Goal: Information Seeking & Learning: Check status

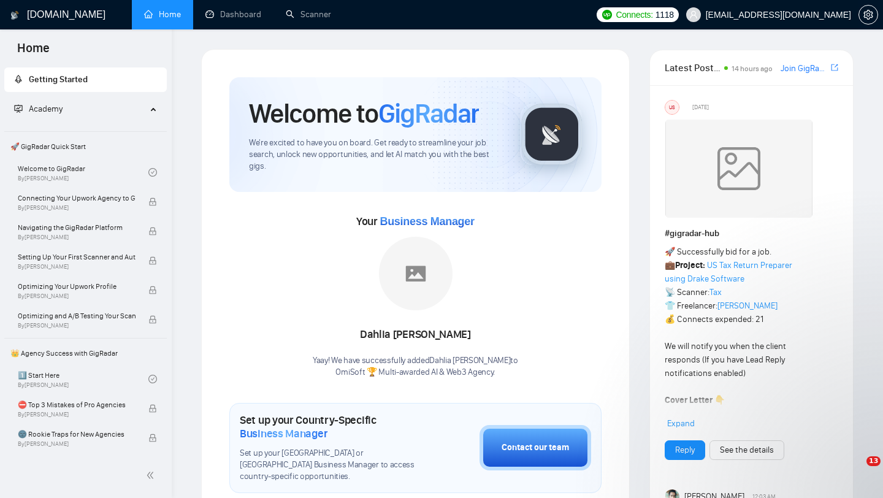
click at [787, 15] on span "[EMAIL_ADDRESS][DOMAIN_NAME]" at bounding box center [778, 15] width 145 height 0
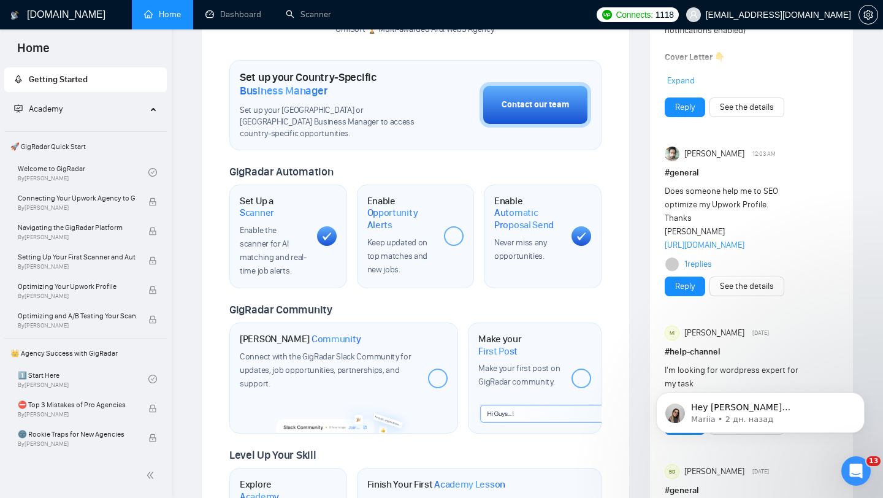
scroll to position [343, 0]
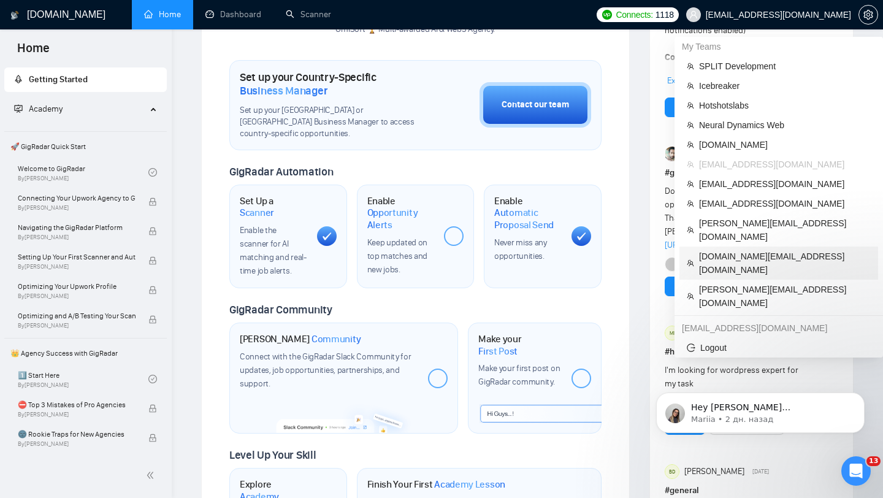
click at [736, 250] on span "[DOMAIN_NAME][EMAIL_ADDRESS][DOMAIN_NAME]" at bounding box center [785, 263] width 172 height 27
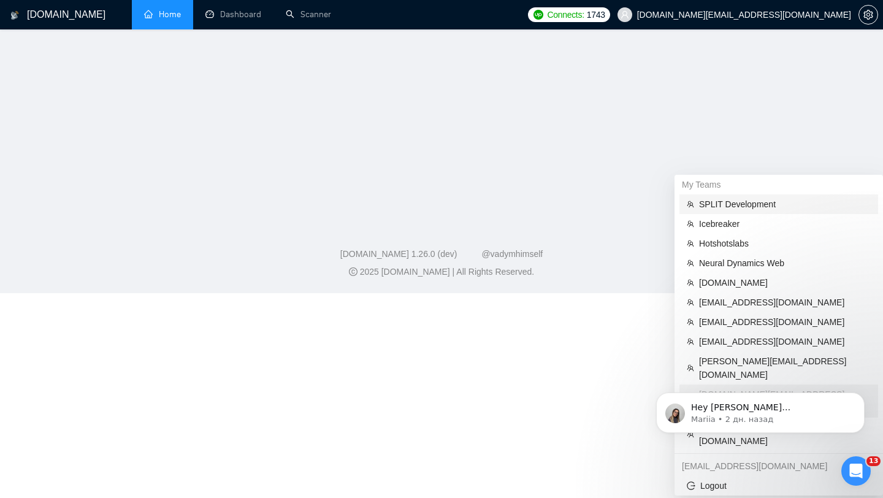
scroll to position [164, 0]
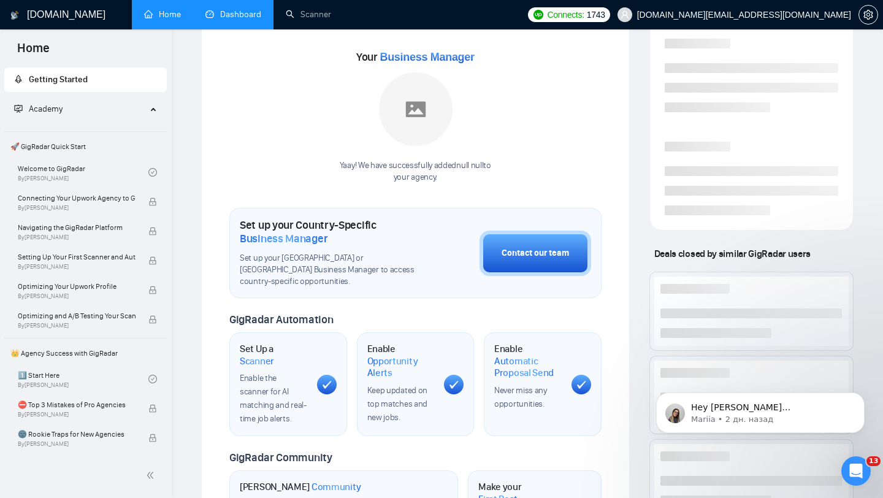
click at [239, 20] on link "Dashboard" at bounding box center [233, 14] width 56 height 10
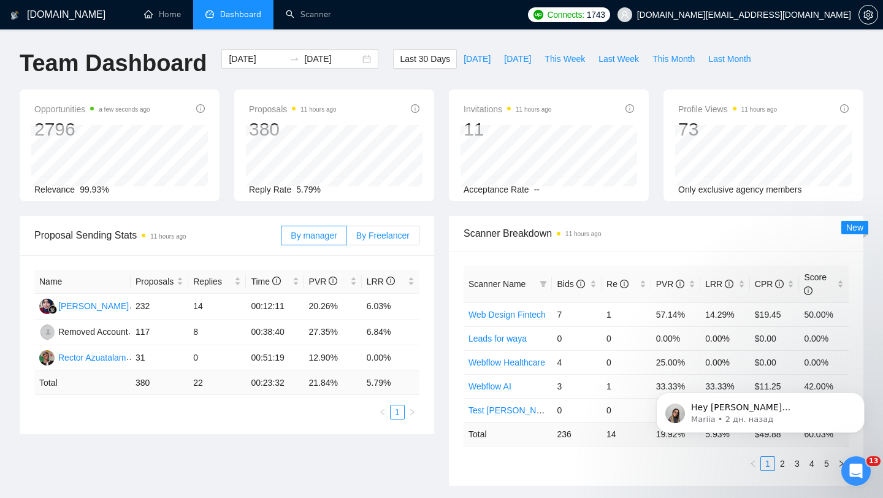
click at [377, 240] on label "By Freelancer" at bounding box center [383, 236] width 72 height 20
click at [347, 239] on input "By Freelancer" at bounding box center [347, 239] width 0 height 0
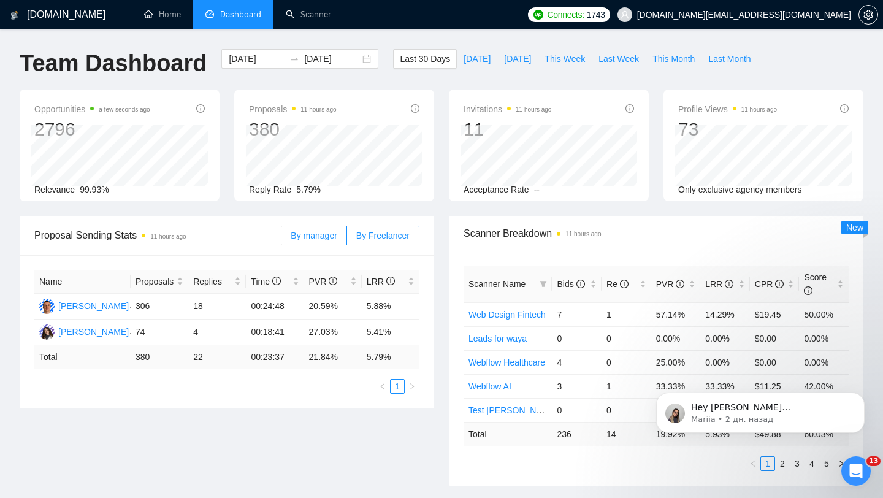
click at [332, 239] on span "By manager" at bounding box center [314, 236] width 46 height 10
click at [282, 239] on input "By manager" at bounding box center [282, 239] width 0 height 0
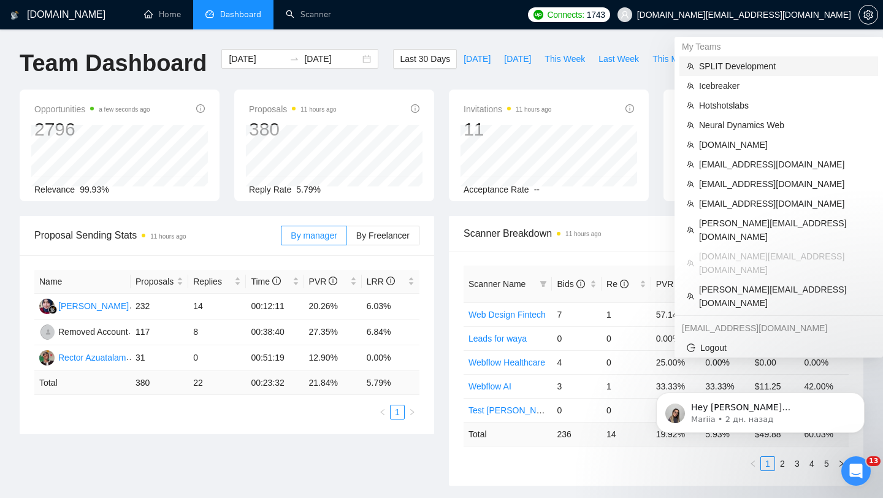
click at [728, 64] on span "SPLIT Development" at bounding box center [785, 65] width 172 height 13
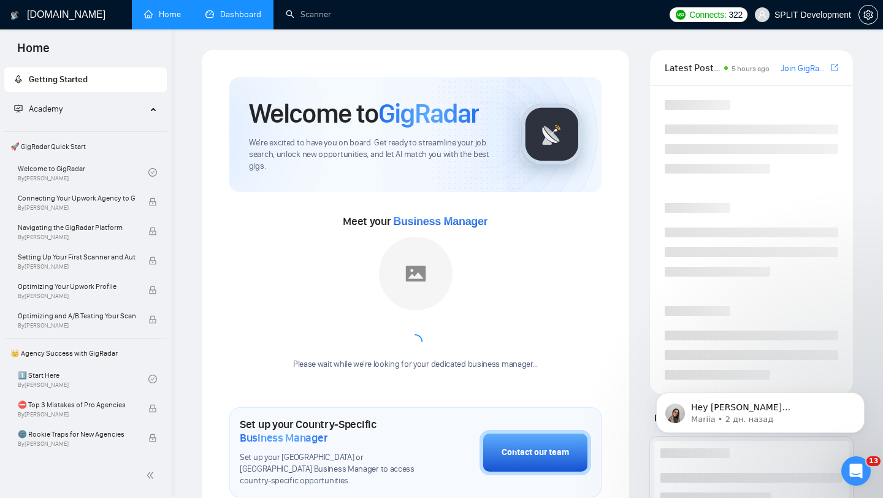
click at [232, 14] on link "Dashboard" at bounding box center [233, 14] width 56 height 10
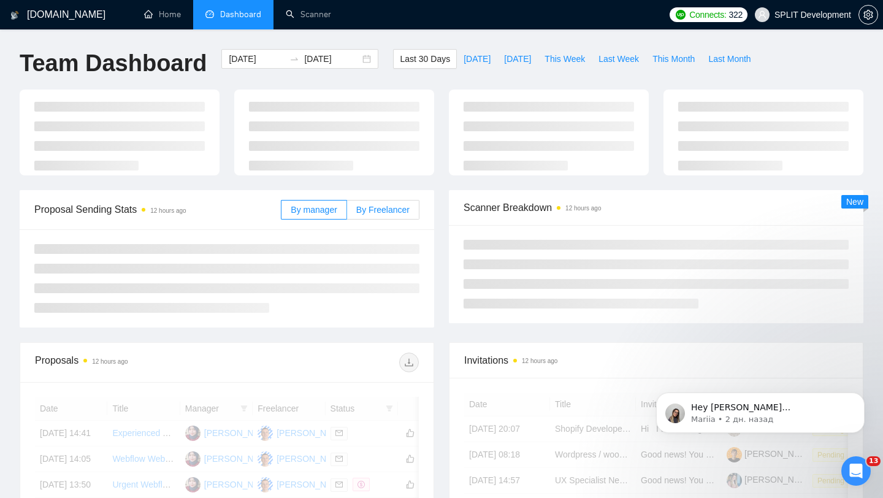
click at [376, 215] on label "By Freelancer" at bounding box center [383, 210] width 72 height 20
click at [347, 213] on input "By Freelancer" at bounding box center [347, 213] width 0 height 0
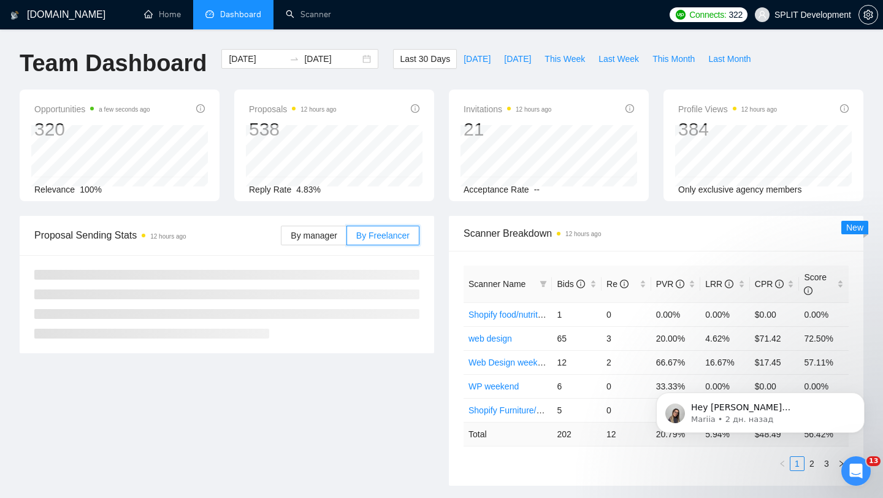
scroll to position [45, 0]
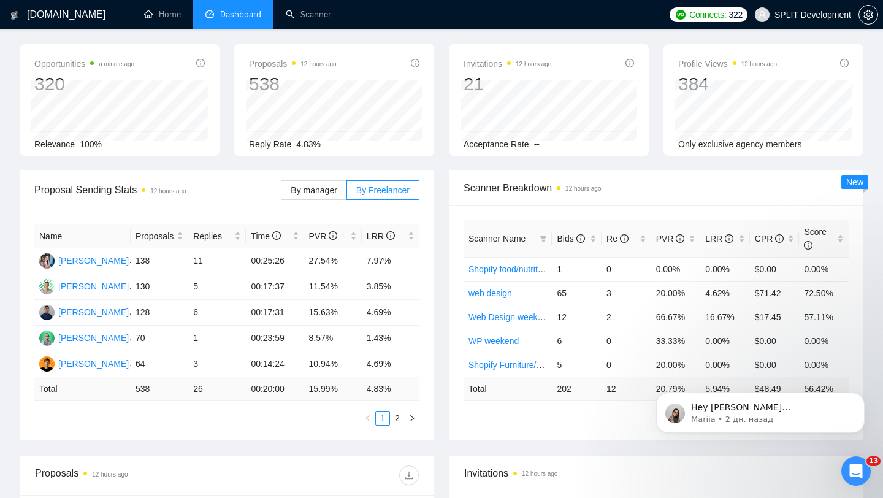
click at [786, 20] on span "SPLIT Development" at bounding box center [803, 14] width 111 height 39
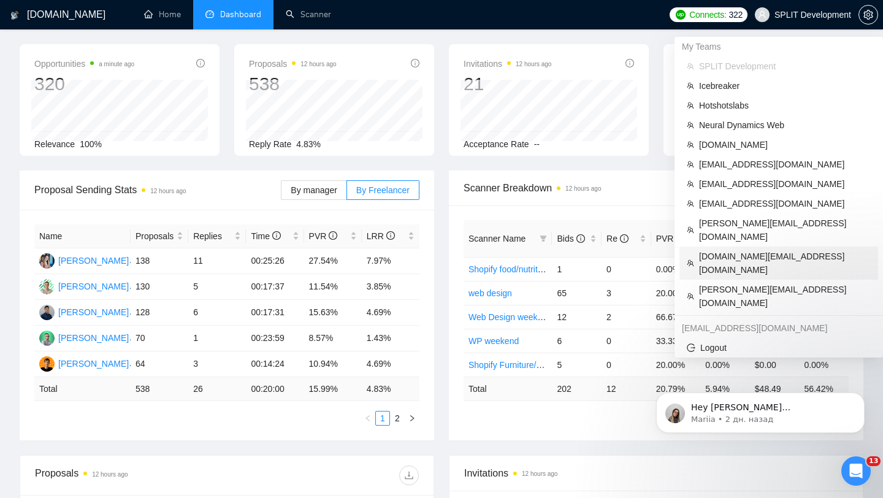
click at [751, 250] on span "[DOMAIN_NAME][EMAIL_ADDRESS][DOMAIN_NAME]" at bounding box center [785, 263] width 172 height 27
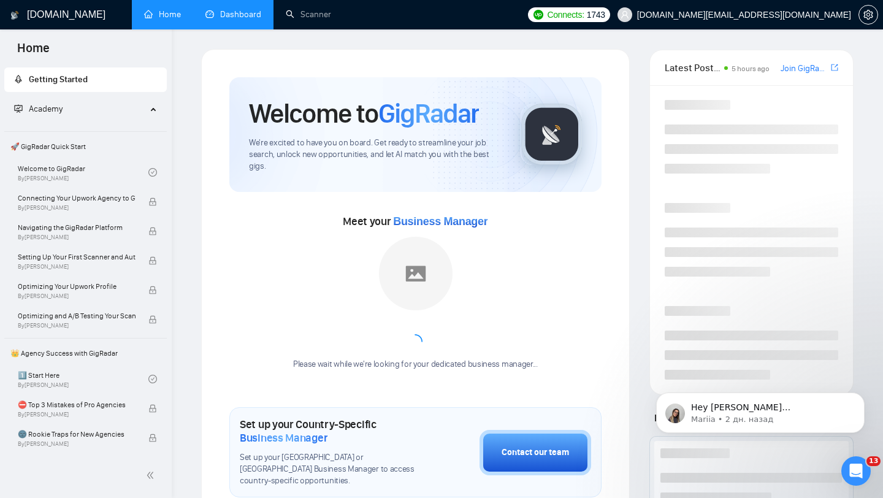
click at [229, 20] on link "Dashboard" at bounding box center [233, 14] width 56 height 10
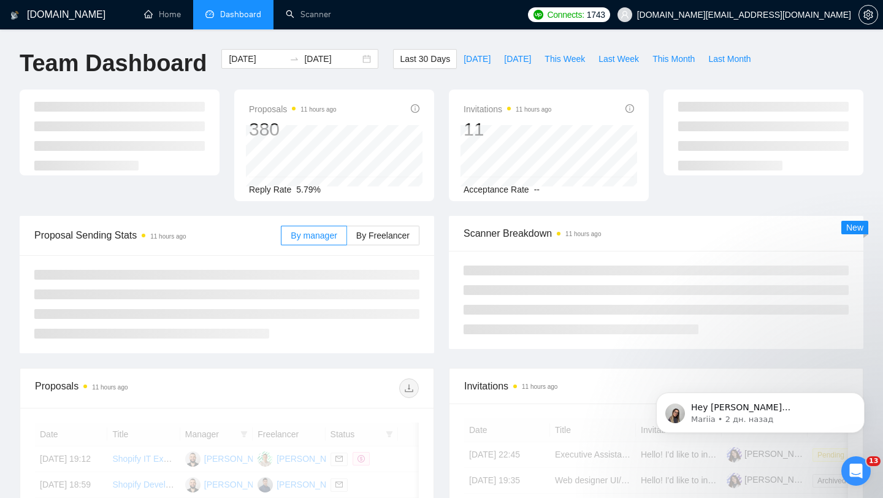
click at [381, 216] on div "By manager By Freelancer" at bounding box center [350, 235] width 139 height 39
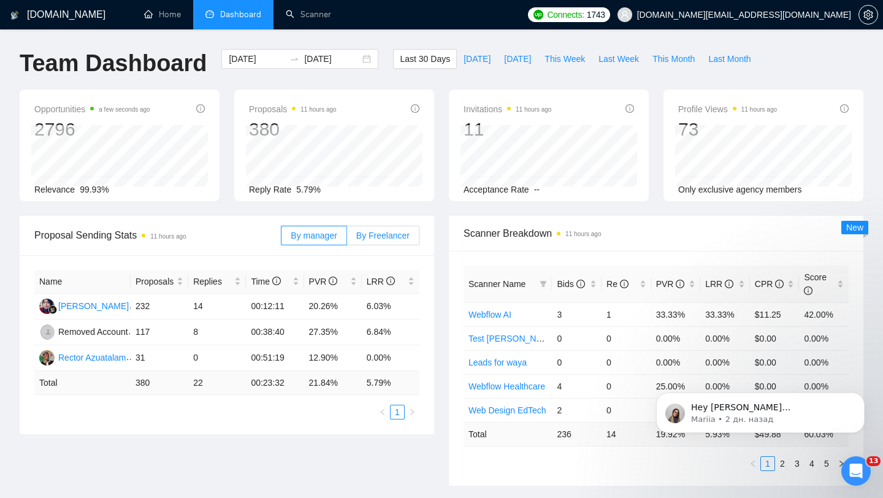
click at [380, 232] on span "By Freelancer" at bounding box center [382, 236] width 53 height 10
click at [347, 239] on input "By Freelancer" at bounding box center [347, 239] width 0 height 0
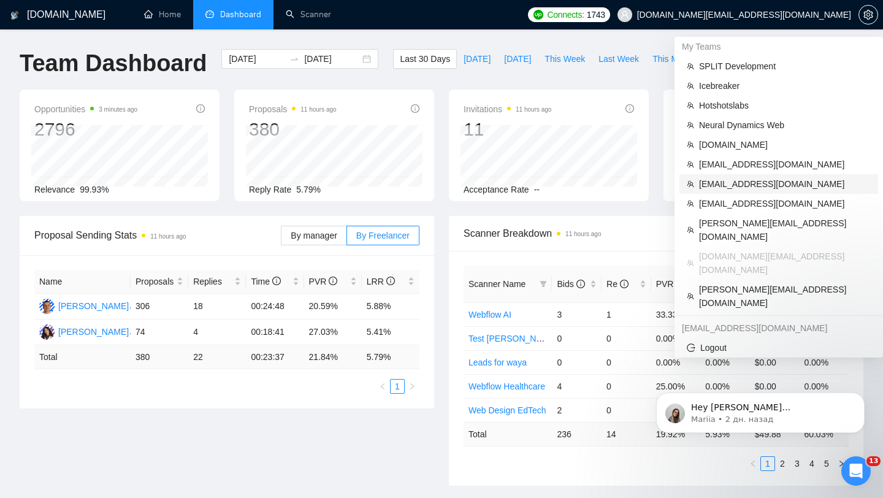
click at [744, 183] on span "[EMAIL_ADDRESS][DOMAIN_NAME]" at bounding box center [785, 183] width 172 height 13
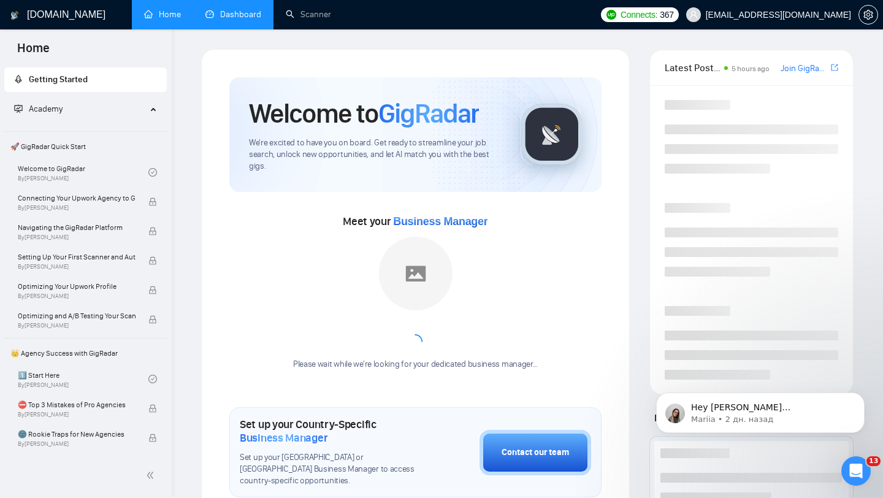
click at [245, 12] on link "Dashboard" at bounding box center [233, 14] width 56 height 10
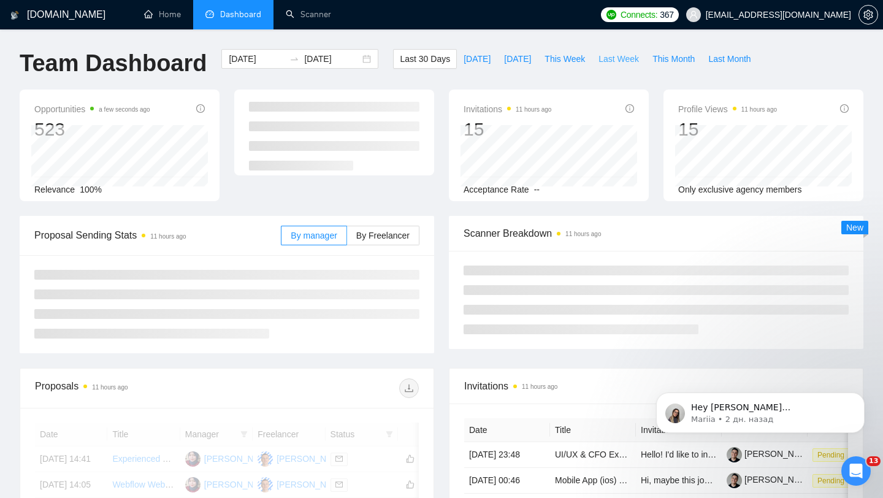
click at [624, 61] on span "Last Week" at bounding box center [619, 58] width 40 height 13
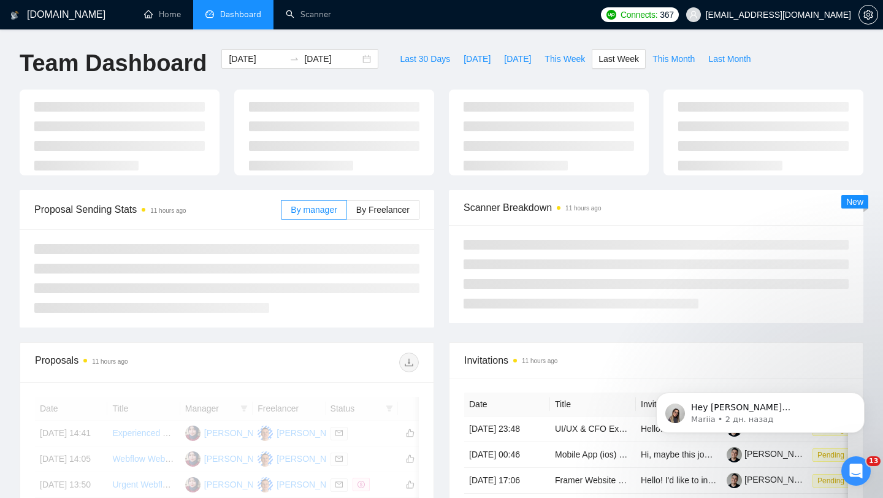
type input "[DATE]"
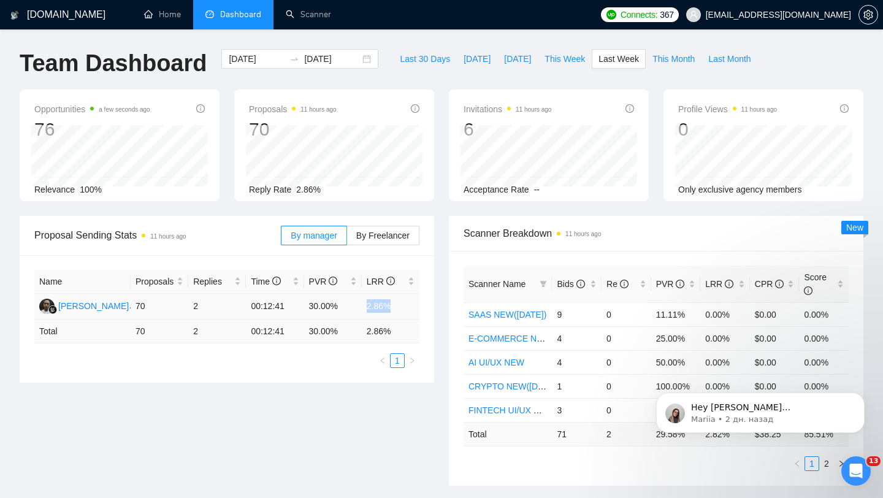
drag, startPoint x: 356, startPoint y: 306, endPoint x: 397, endPoint y: 306, distance: 40.5
click at [397, 306] on tr "Wahyudin Wahyudin 70 2 00:12:41 30.00% 2.86%" at bounding box center [226, 307] width 385 height 26
click at [386, 66] on div "Last 30 Days [DATE] [DATE] This Week Last Week This Month Last Month" at bounding box center [575, 69] width 379 height 40
click at [357, 55] on div "[DATE] [DATE]" at bounding box center [299, 59] width 157 height 20
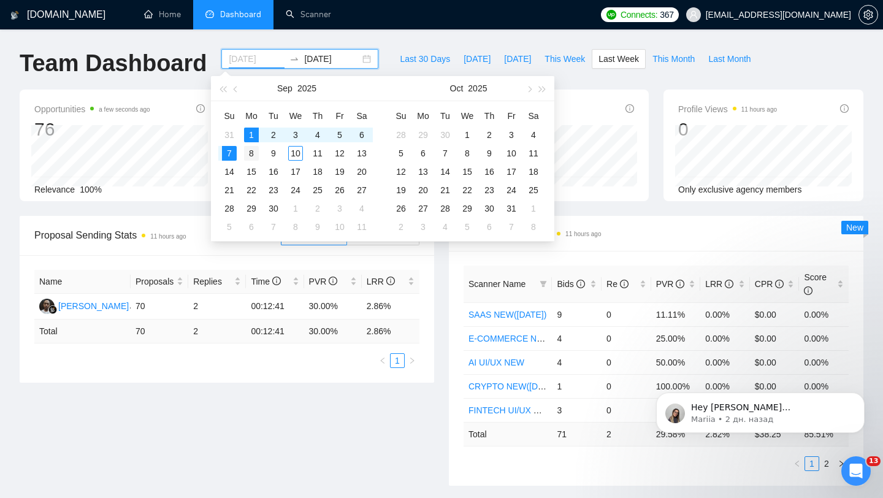
type input "[DATE]"
click at [250, 152] on div "8" at bounding box center [251, 153] width 15 height 15
type input "[DATE]"
click at [225, 174] on div "14" at bounding box center [229, 171] width 15 height 15
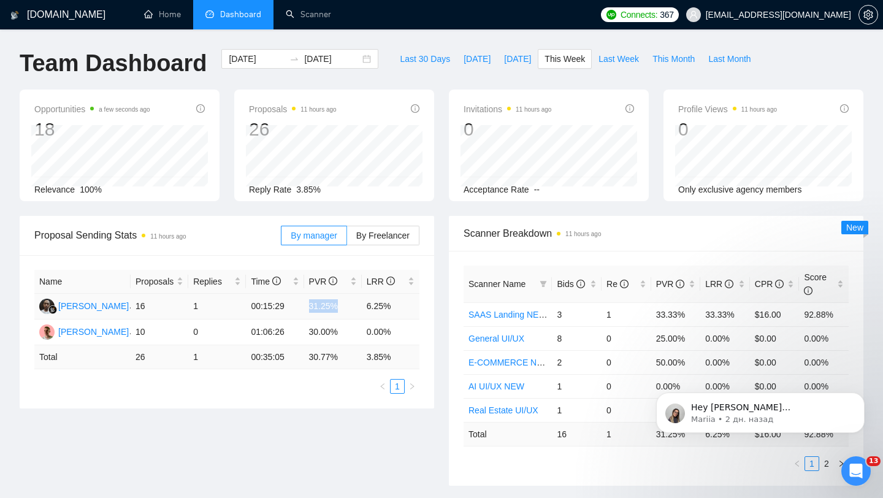
drag, startPoint x: 307, startPoint y: 307, endPoint x: 346, endPoint y: 307, distance: 38.6
click at [346, 307] on td "31.25%" at bounding box center [333, 307] width 58 height 26
drag, startPoint x: 372, startPoint y: 305, endPoint x: 423, endPoint y: 304, distance: 50.9
click at [423, 304] on div "Name Proposals Replies Time PVR LRR [PERSON_NAME] 16 1 00:15:29 31.25% 6.25% [P…" at bounding box center [227, 331] width 415 height 153
click at [362, 302] on td "6.25%" at bounding box center [391, 307] width 58 height 26
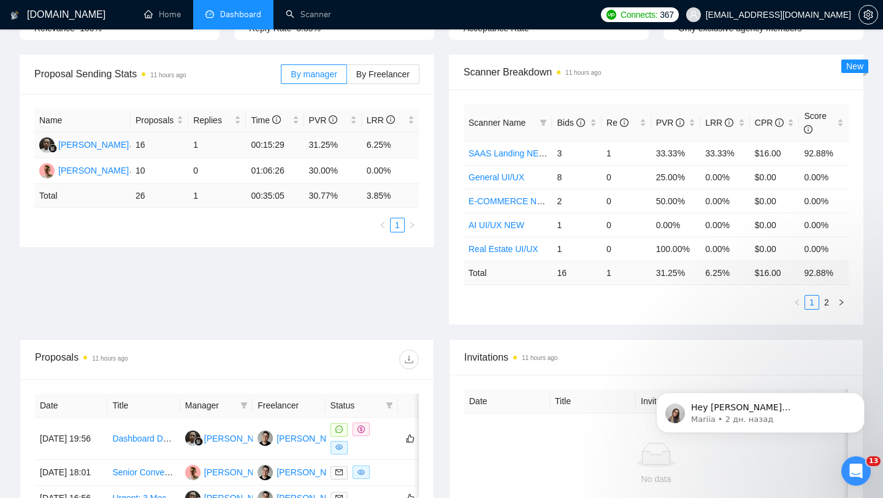
scroll to position [427, 0]
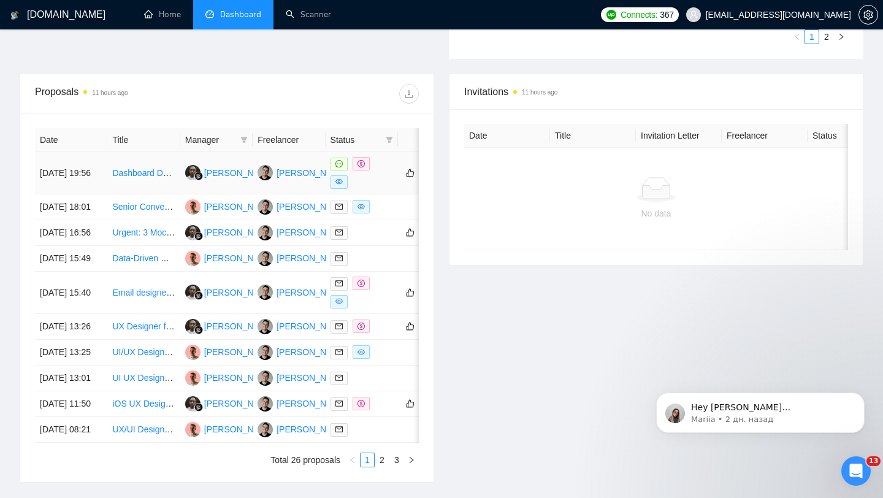
click at [372, 175] on div at bounding box center [362, 173] width 63 height 32
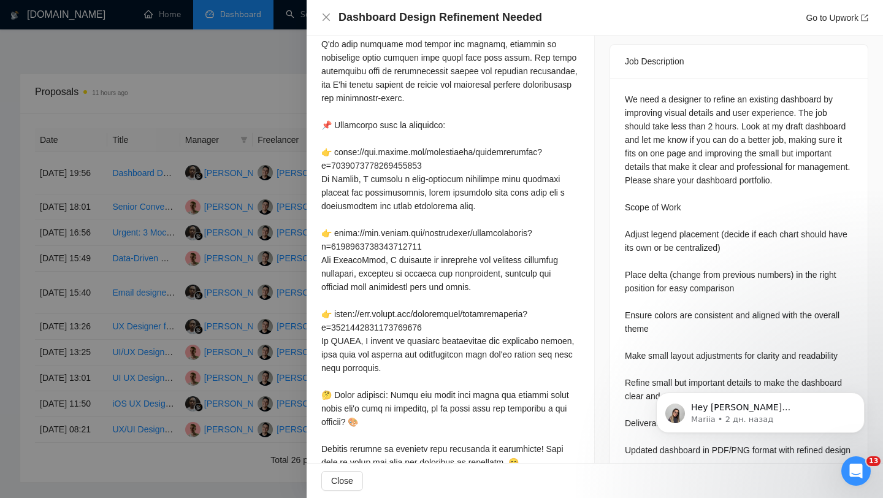
scroll to position [495, 0]
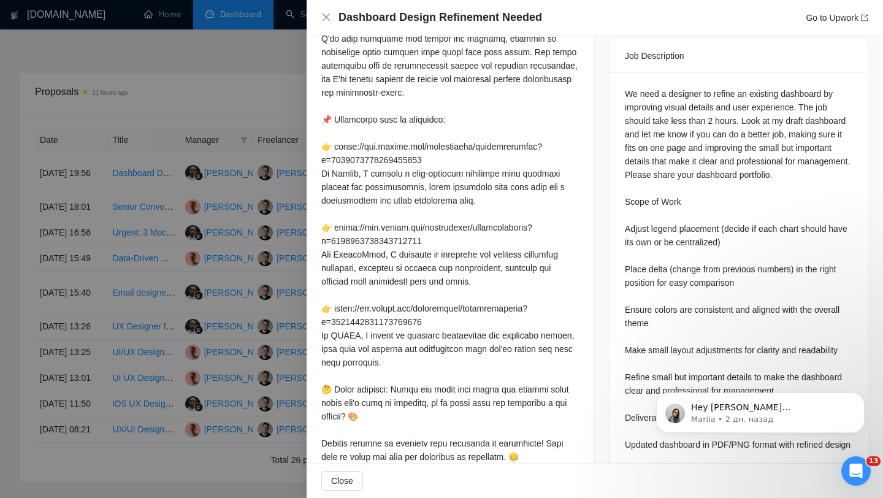
click at [255, 251] on div at bounding box center [441, 249] width 883 height 498
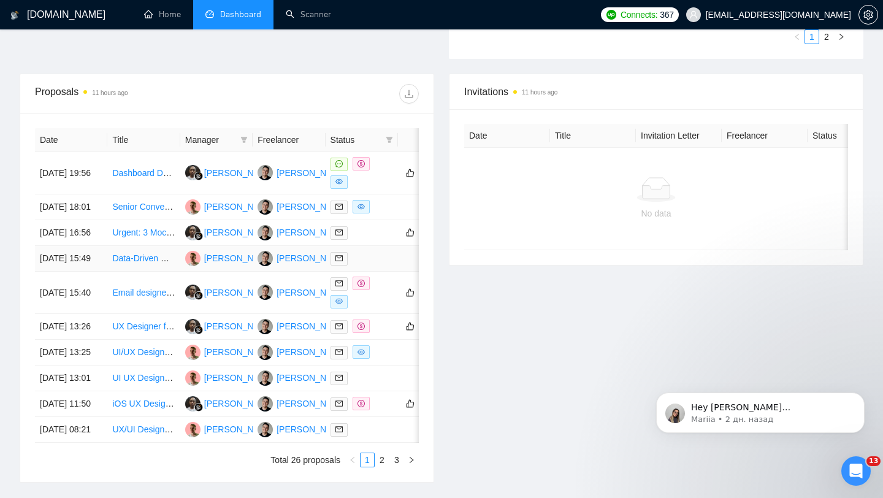
click at [369, 272] on td at bounding box center [362, 259] width 72 height 26
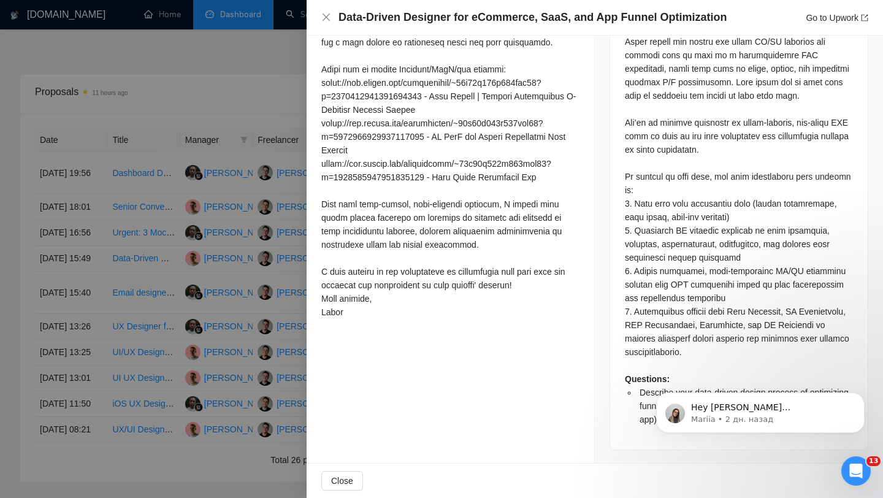
scroll to position [0, 0]
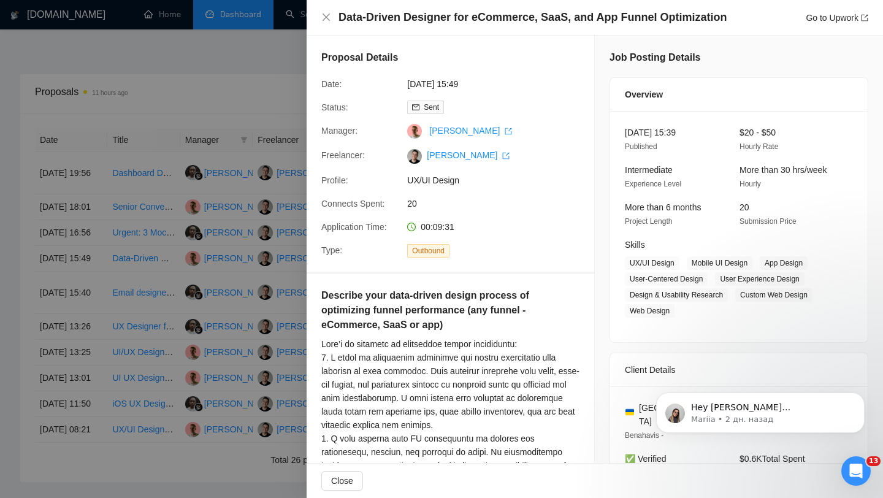
click at [225, 261] on div at bounding box center [441, 249] width 883 height 498
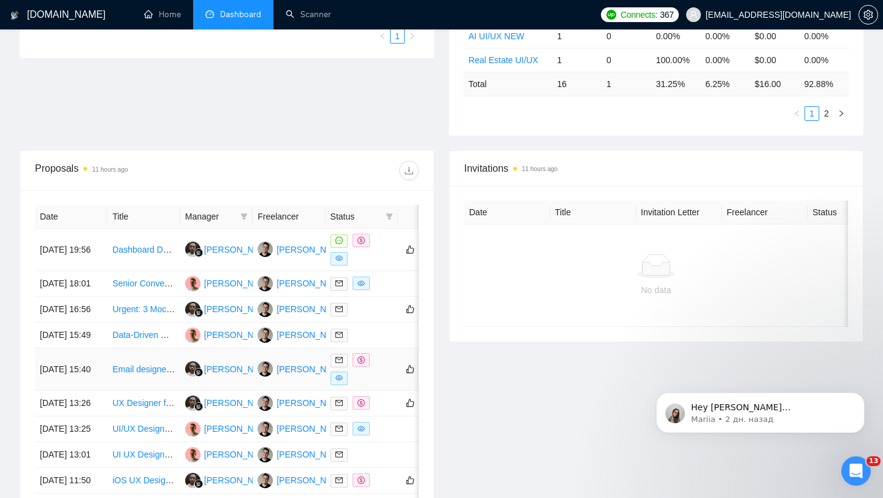
scroll to position [364, 0]
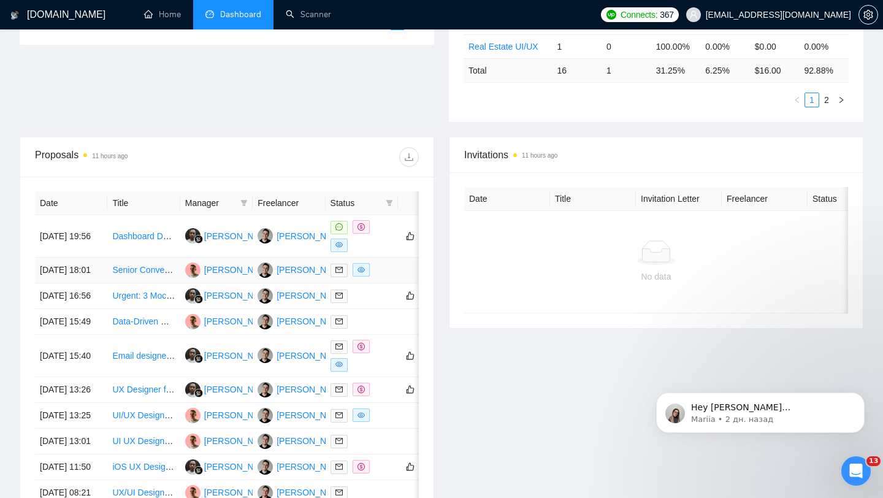
click at [385, 266] on td at bounding box center [362, 271] width 72 height 26
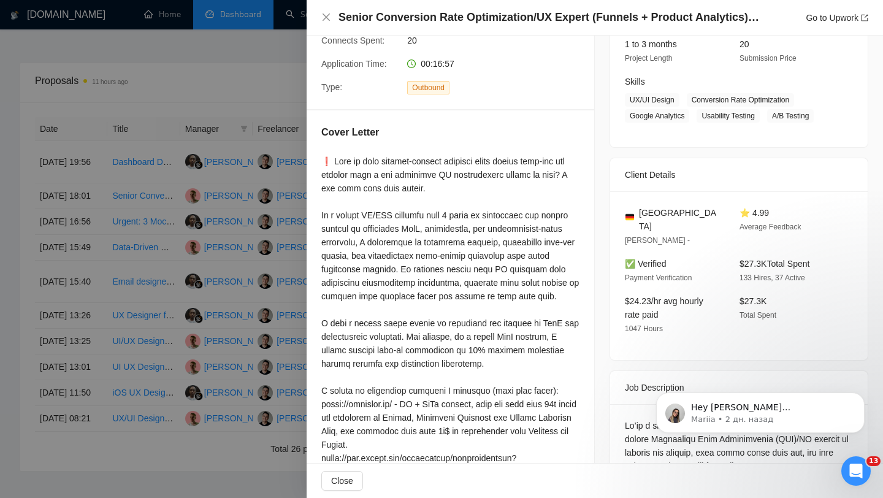
scroll to position [11, 0]
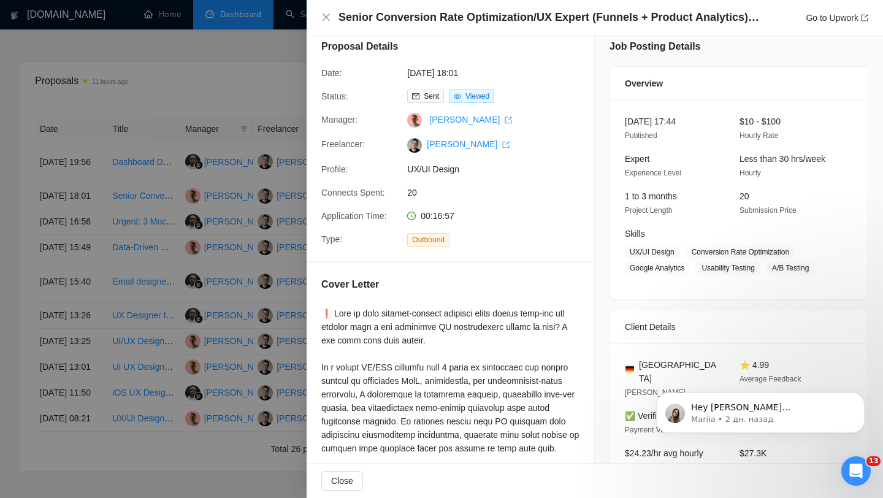
click at [224, 234] on div at bounding box center [441, 249] width 883 height 498
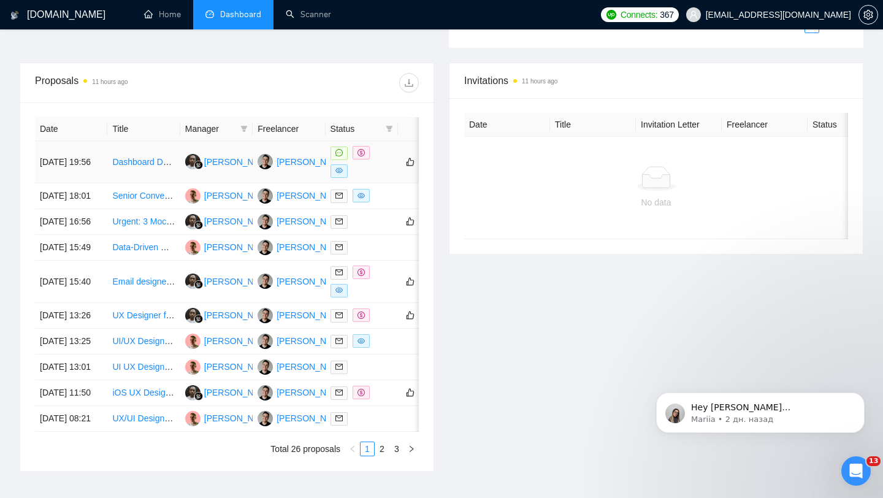
scroll to position [431, 0]
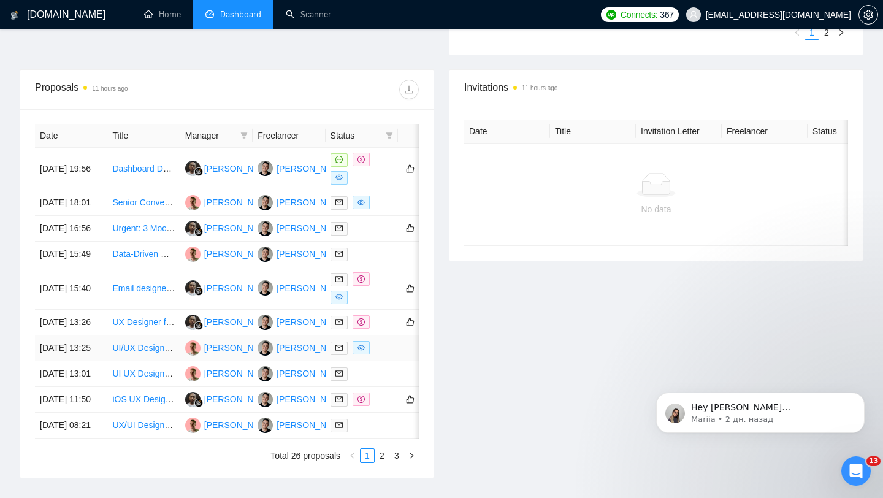
click at [391, 355] on div at bounding box center [362, 348] width 63 height 14
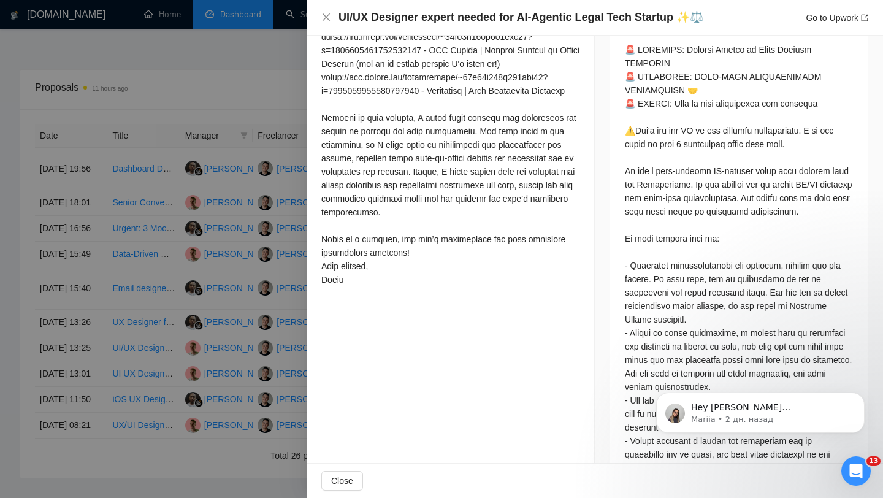
scroll to position [684, 0]
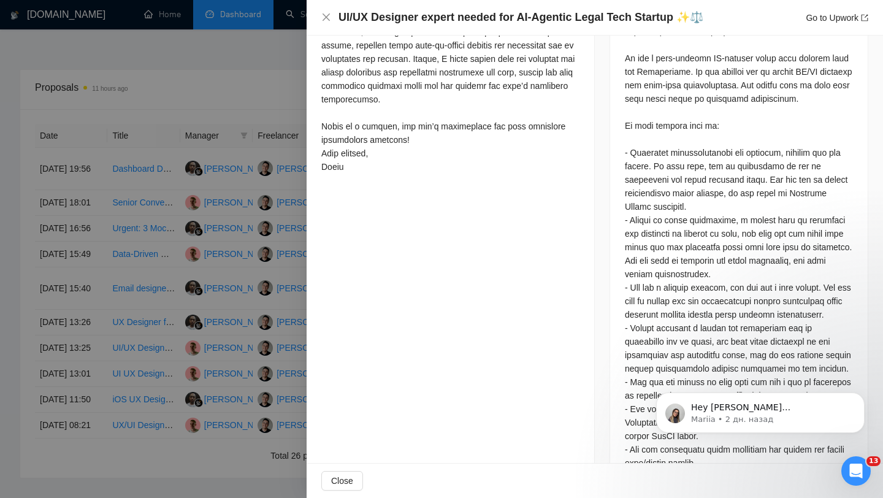
click at [280, 315] on div at bounding box center [441, 249] width 883 height 498
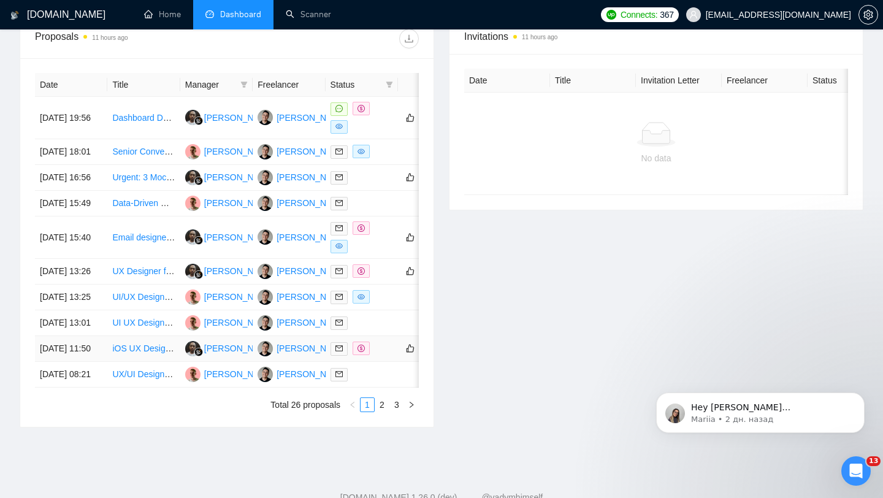
scroll to position [497, 0]
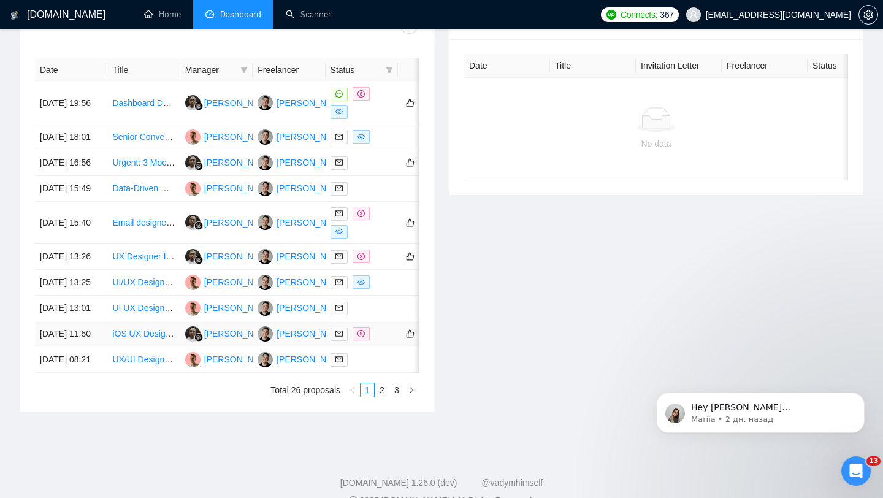
click at [383, 341] on div at bounding box center [362, 334] width 63 height 14
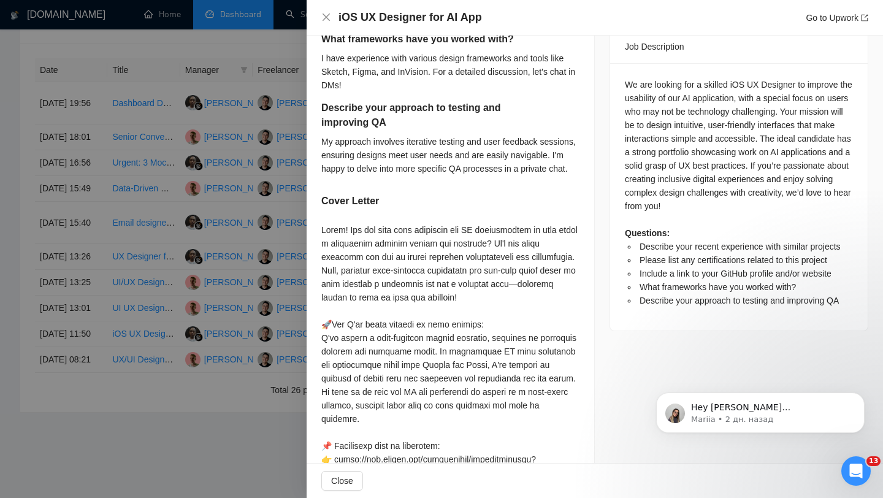
scroll to position [537, 0]
click at [239, 322] on div at bounding box center [441, 249] width 883 height 498
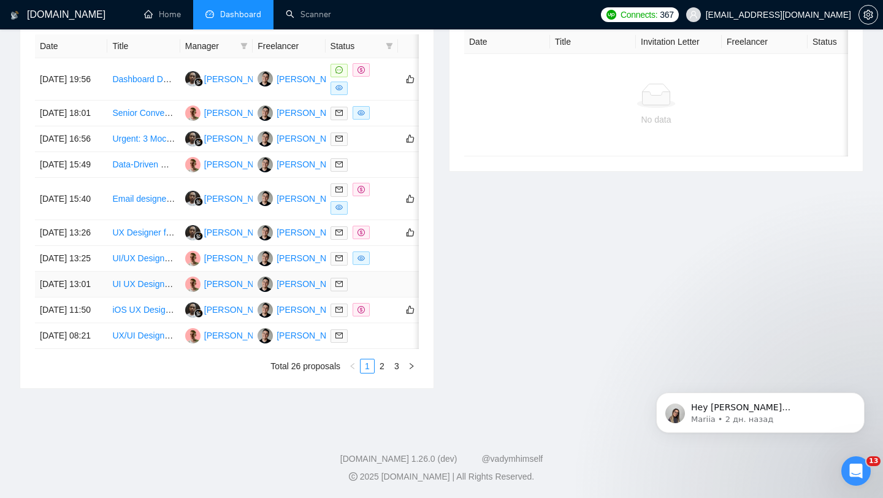
scroll to position [527, 0]
click at [382, 373] on link "2" at bounding box center [381, 365] width 13 height 13
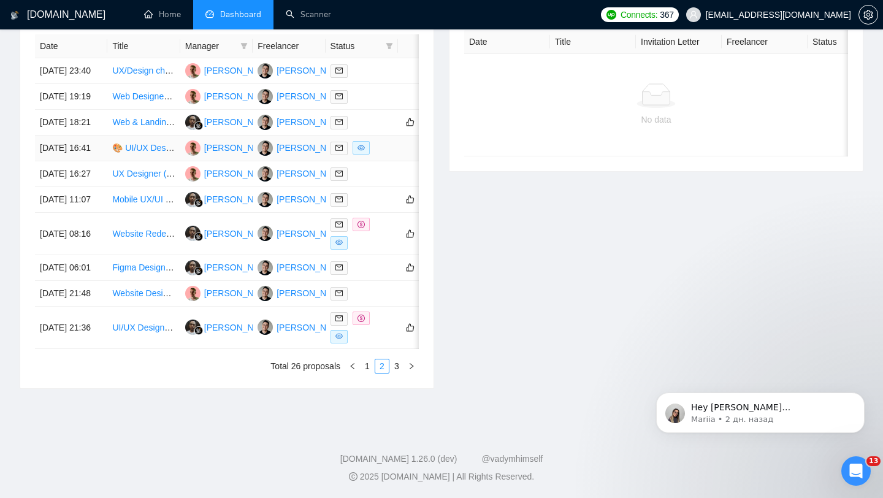
click at [388, 161] on td at bounding box center [362, 149] width 72 height 26
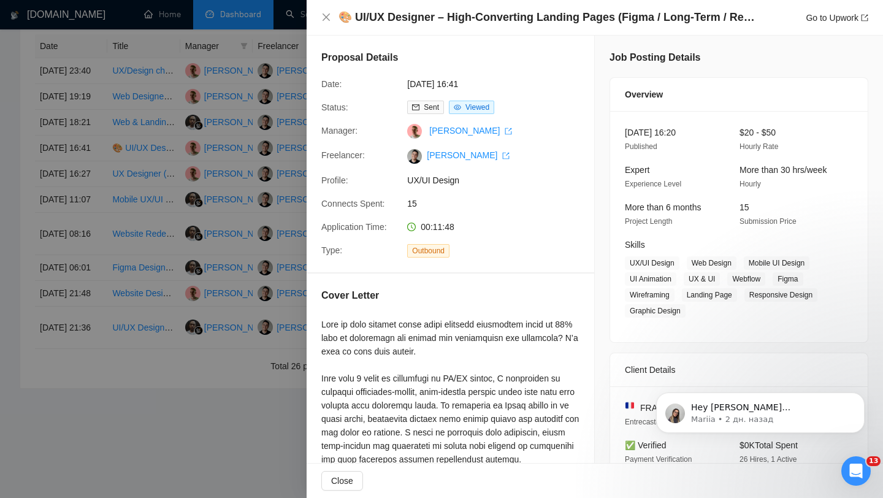
click at [236, 205] on div at bounding box center [441, 249] width 883 height 498
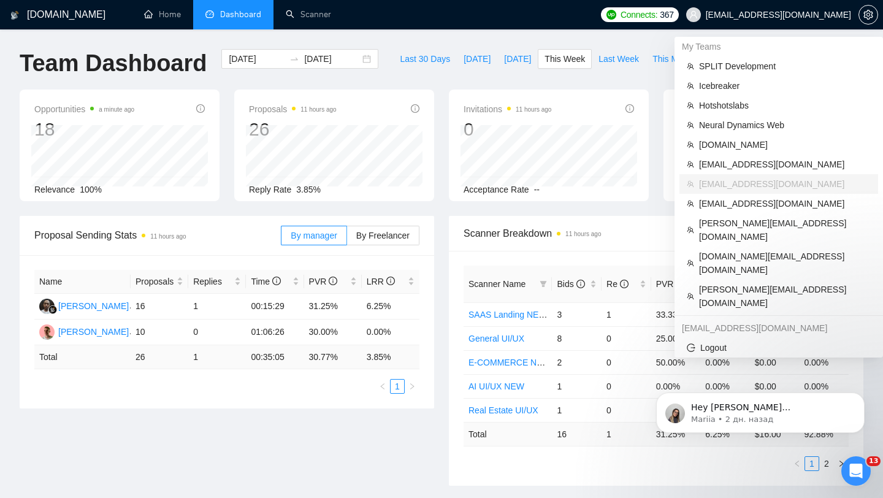
click at [778, 15] on span "[EMAIL_ADDRESS][DOMAIN_NAME]" at bounding box center [778, 15] width 145 height 0
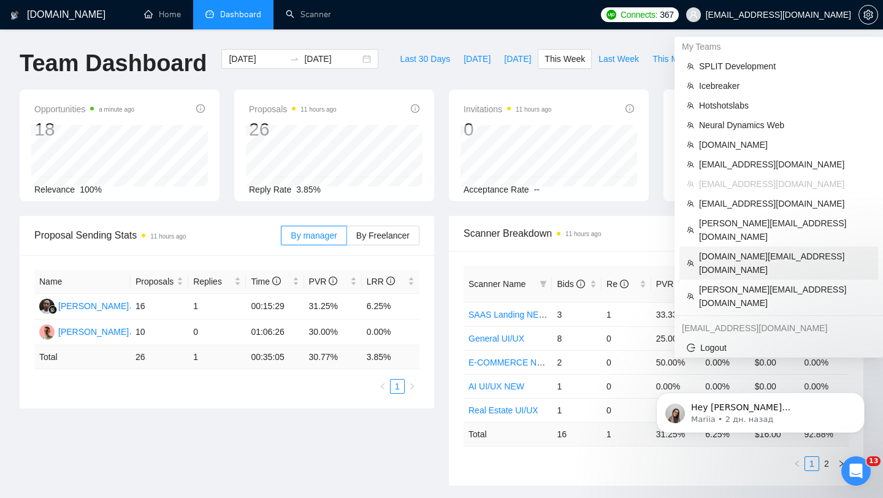
click at [721, 250] on span "[DOMAIN_NAME][EMAIL_ADDRESS][DOMAIN_NAME]" at bounding box center [785, 263] width 172 height 27
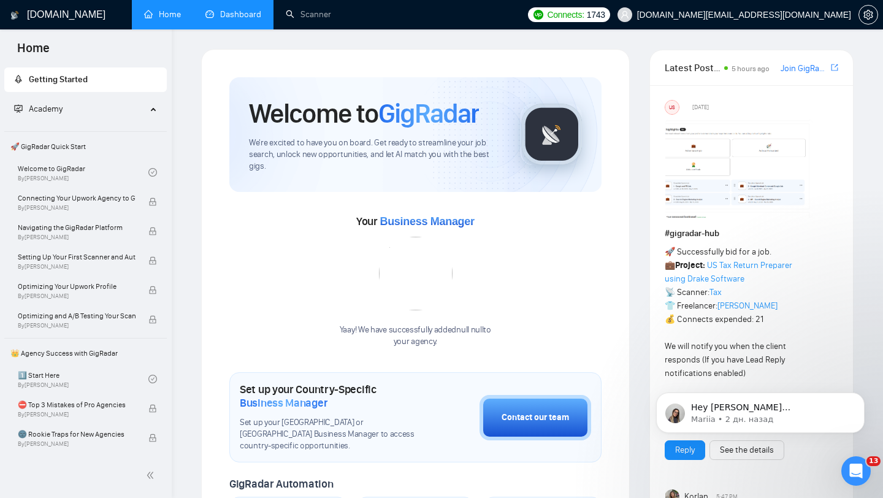
click at [224, 11] on link "Dashboard" at bounding box center [233, 14] width 56 height 10
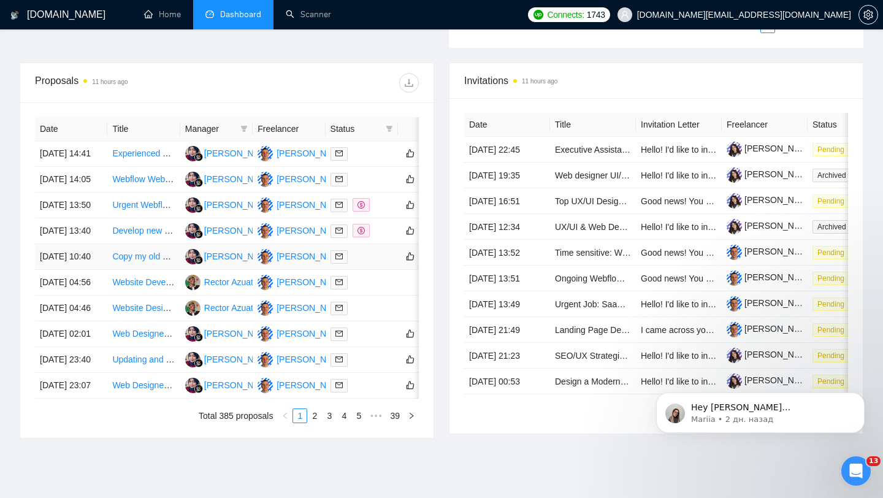
scroll to position [450, 0]
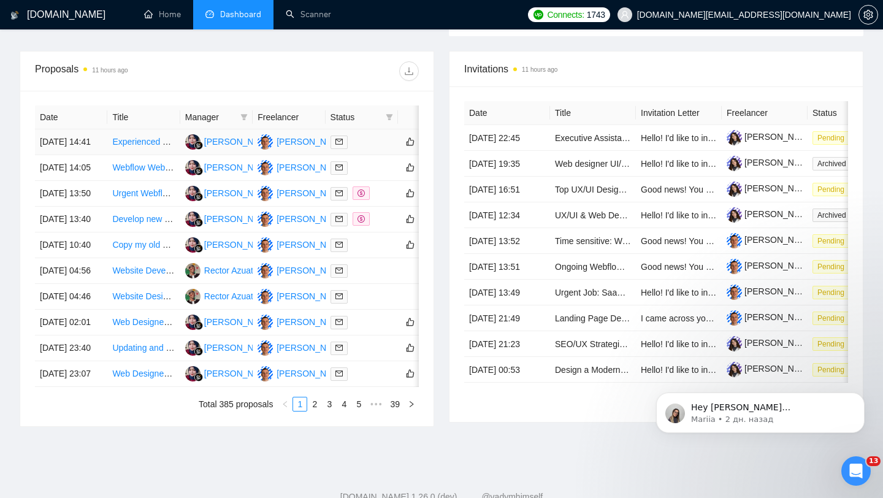
click at [372, 149] on div at bounding box center [362, 142] width 63 height 14
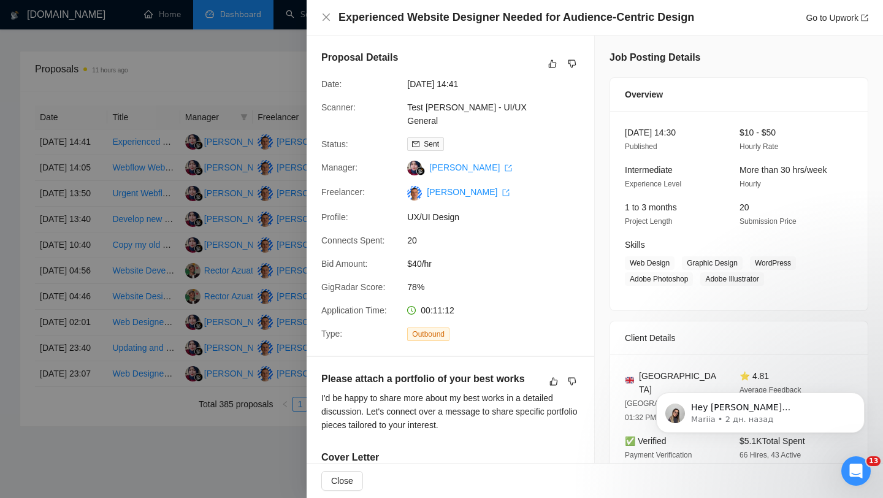
click at [217, 188] on div at bounding box center [441, 249] width 883 height 498
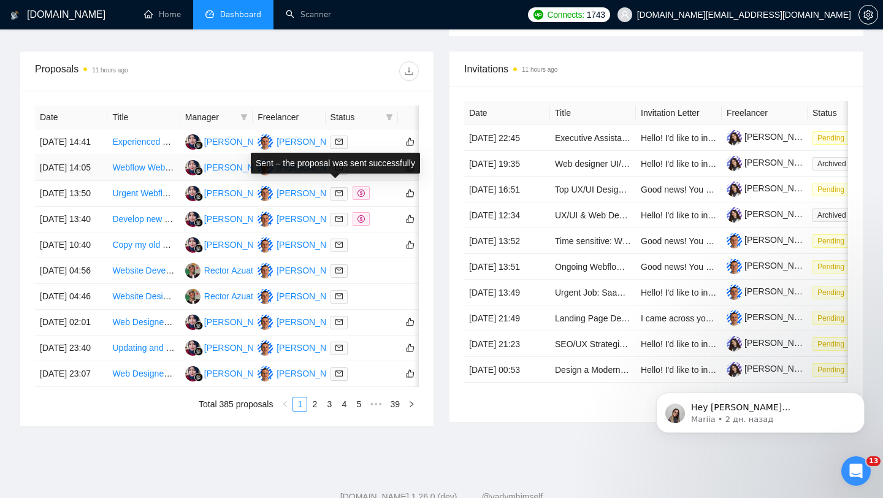
click at [355, 175] on div at bounding box center [362, 168] width 63 height 14
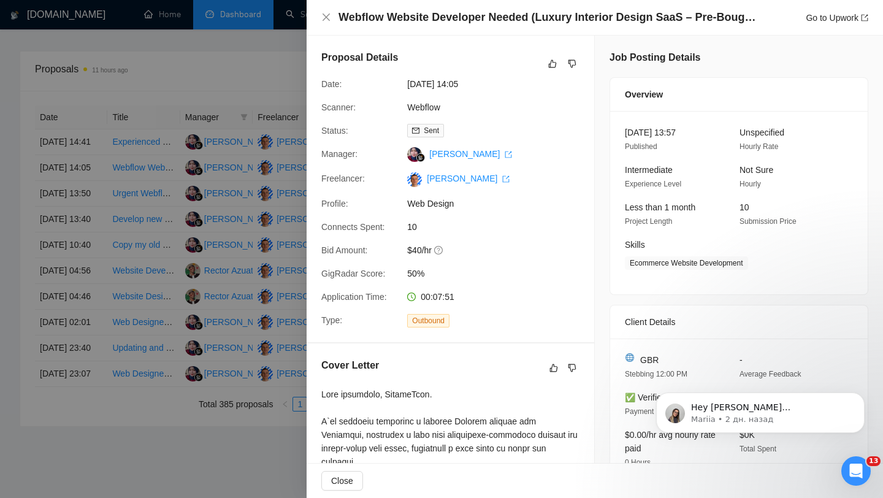
click at [200, 215] on div at bounding box center [441, 249] width 883 height 498
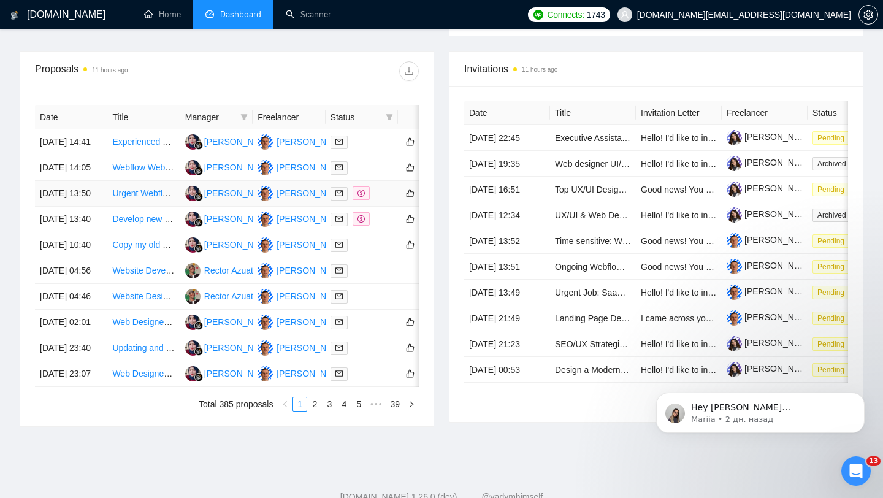
click at [384, 207] on td at bounding box center [362, 194] width 72 height 26
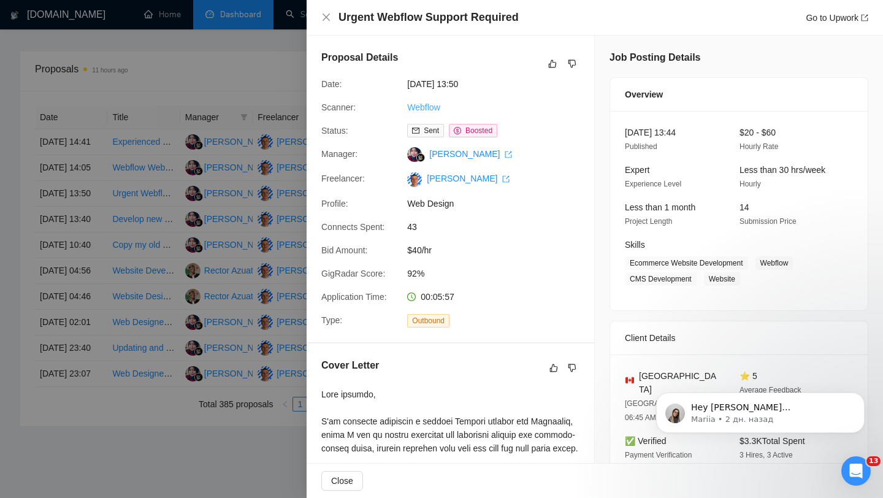
click at [427, 107] on link "Webflow" at bounding box center [423, 107] width 33 height 10
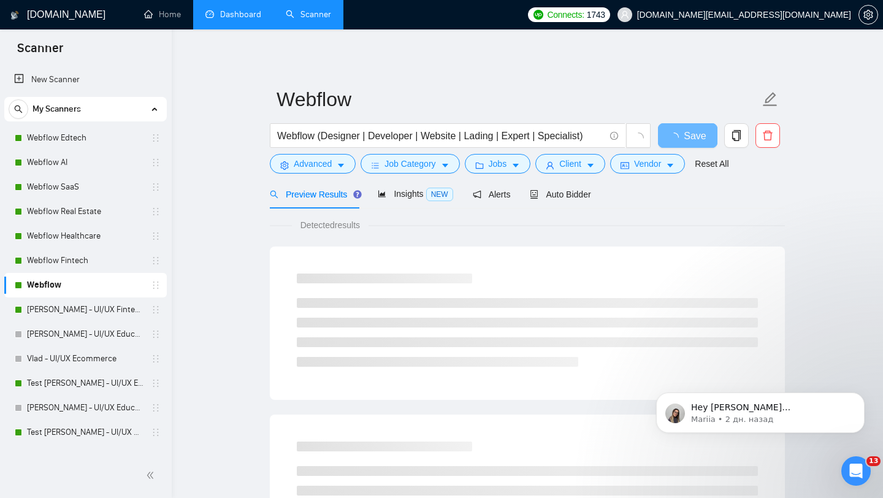
click at [234, 20] on link "Dashboard" at bounding box center [233, 14] width 56 height 10
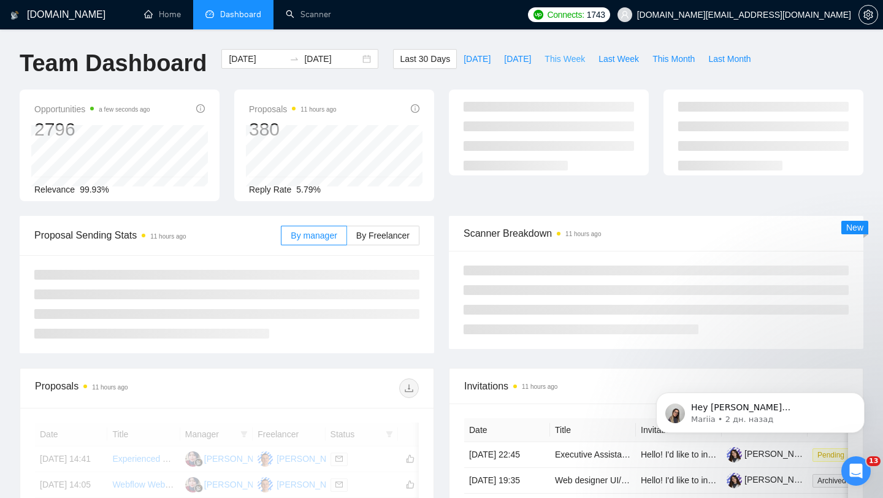
click at [575, 55] on span "This Week" at bounding box center [565, 58] width 40 height 13
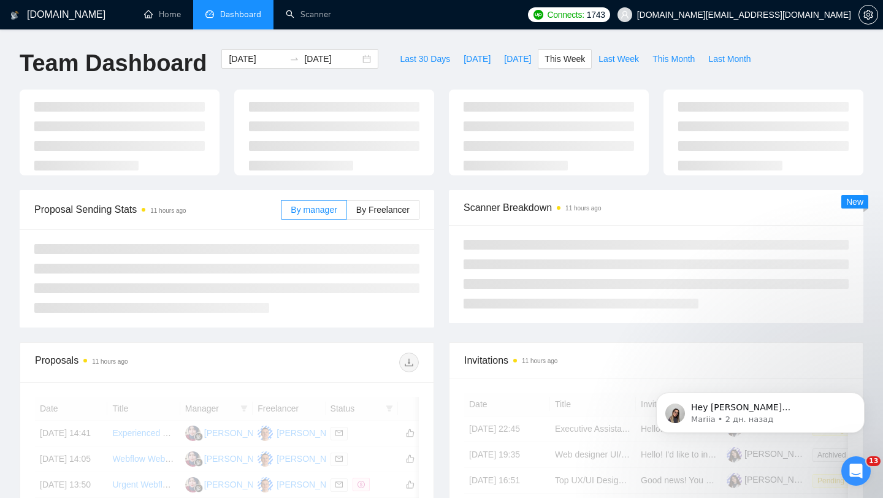
type input "[DATE]"
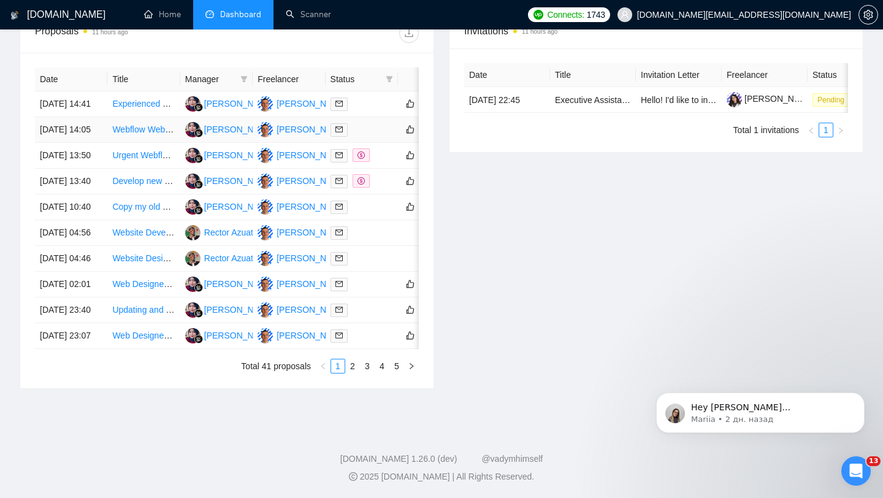
scroll to position [604, 0]
click at [354, 363] on link "2" at bounding box center [352, 365] width 13 height 13
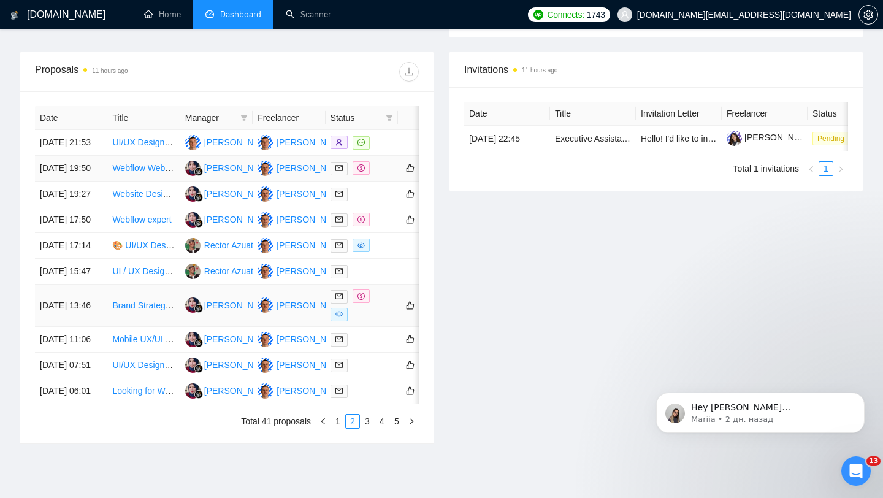
scroll to position [608, 0]
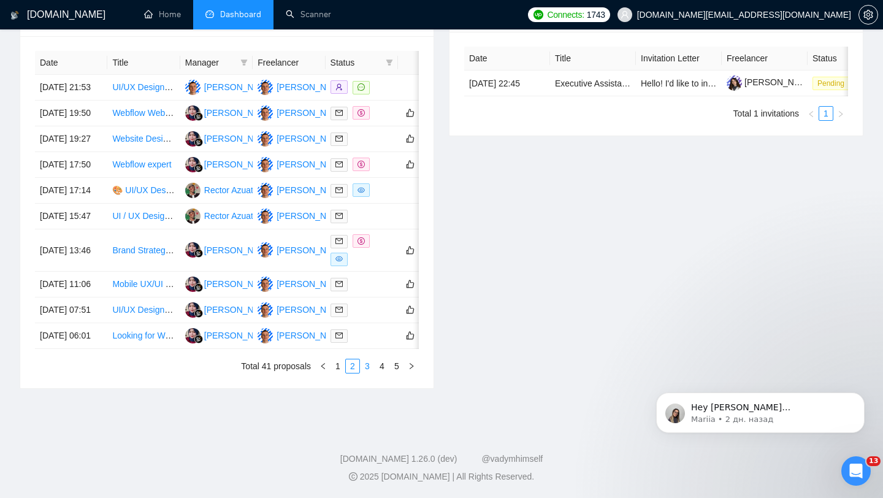
click at [367, 370] on link "3" at bounding box center [367, 365] width 13 height 13
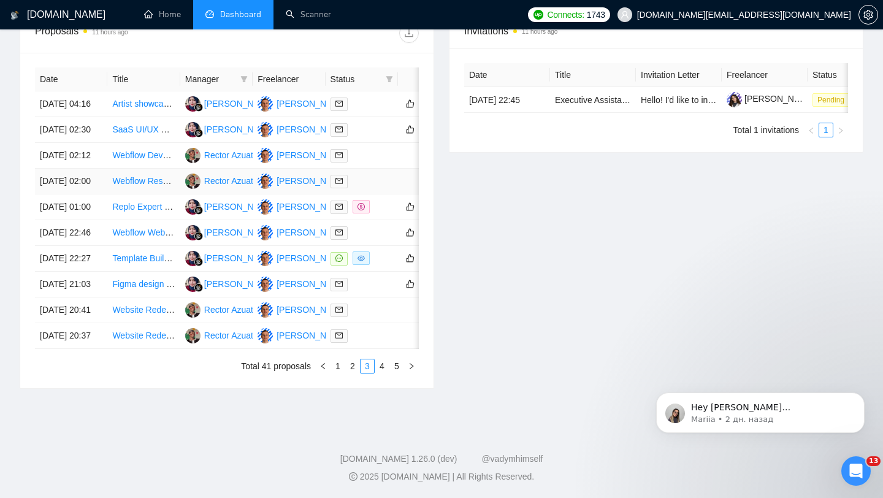
scroll to position [473, 0]
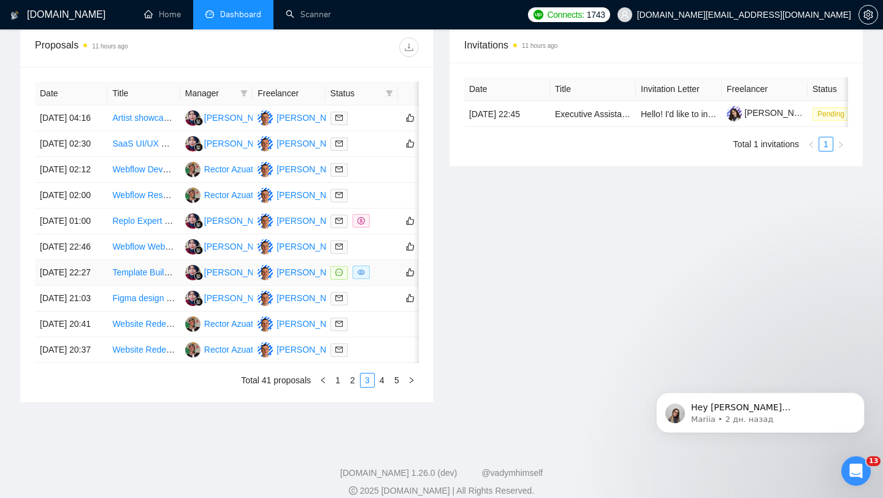
click at [383, 280] on div at bounding box center [362, 273] width 63 height 14
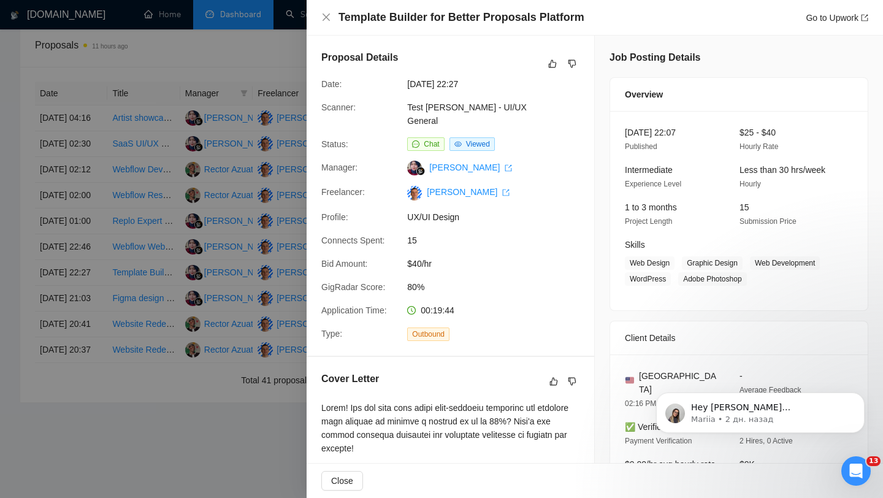
click at [263, 321] on div at bounding box center [441, 249] width 883 height 498
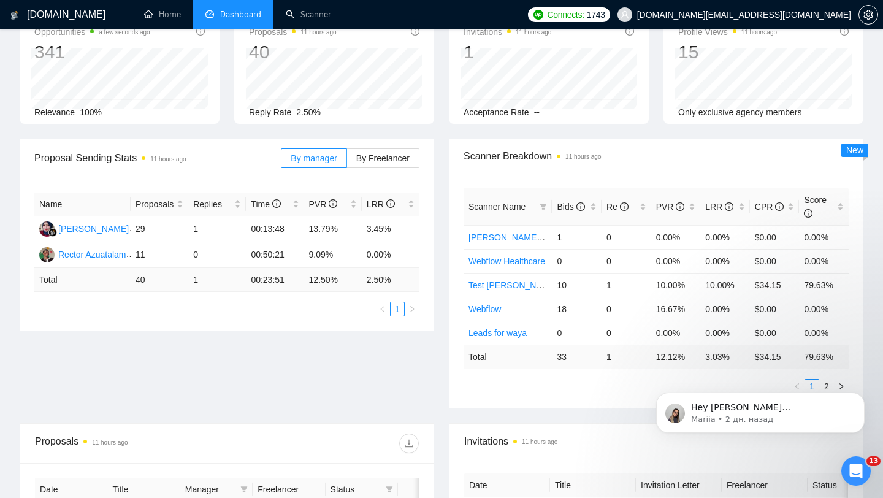
scroll to position [0, 0]
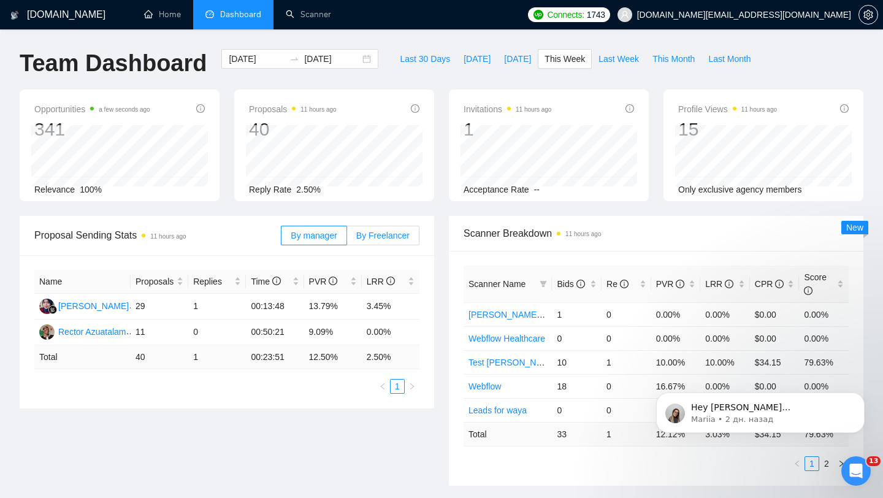
click at [397, 241] on label "By Freelancer" at bounding box center [383, 236] width 72 height 20
click at [347, 239] on input "By Freelancer" at bounding box center [347, 239] width 0 height 0
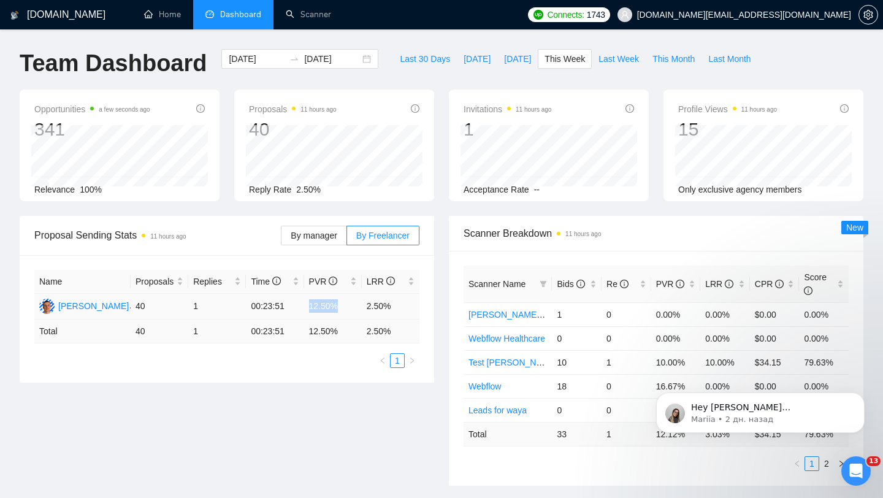
drag, startPoint x: 307, startPoint y: 302, endPoint x: 361, endPoint y: 302, distance: 54.0
click at [361, 302] on td "12.50%" at bounding box center [333, 307] width 58 height 26
click at [309, 305] on td "12.50%" at bounding box center [333, 307] width 58 height 26
drag, startPoint x: 309, startPoint y: 305, endPoint x: 369, endPoint y: 305, distance: 59.5
click at [369, 305] on tr "[PERSON_NAME] 40 1 00:23:51 12.50% 2.50%" at bounding box center [226, 307] width 385 height 26
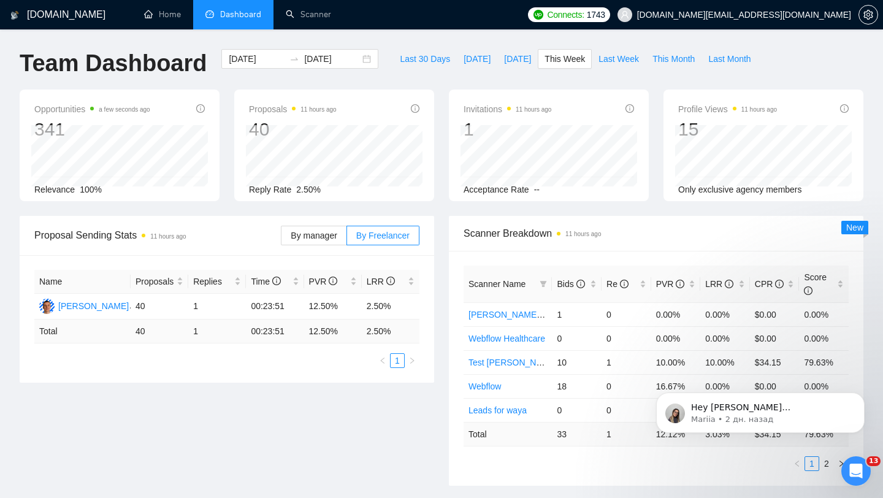
click at [435, 302] on div "Proposal Sending Stats 11 hours ago By manager By Freelancer Name Proposals Rep…" at bounding box center [226, 299] width 429 height 167
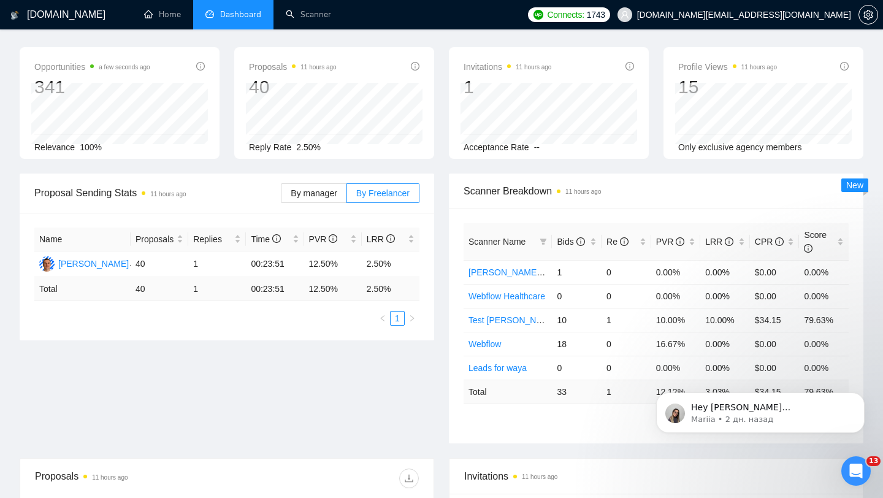
scroll to position [45, 0]
